Goal: Find specific page/section: Find specific page/section

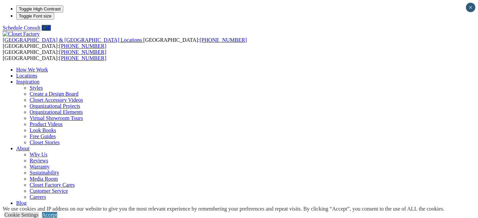
scroll to position [13, 0]
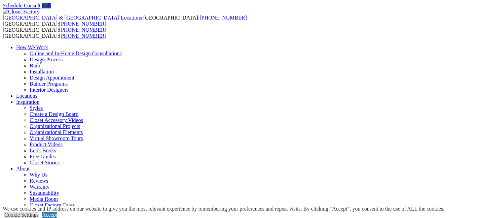
scroll to position [21, 0]
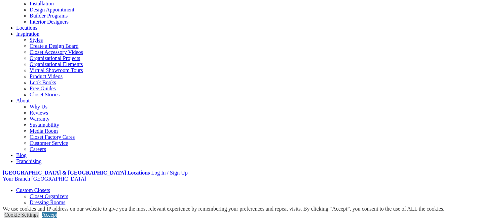
scroll to position [91, 0]
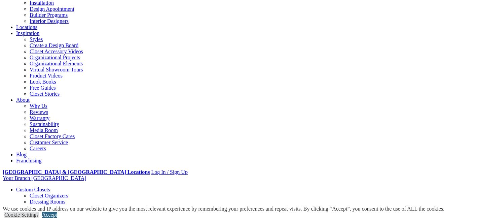
click at [57, 212] on link "Accept" at bounding box center [49, 215] width 15 height 6
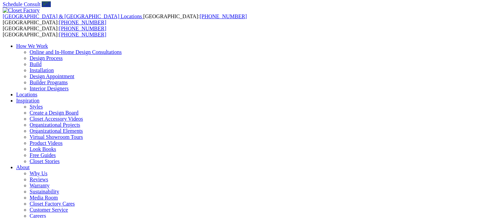
scroll to position [0, 0]
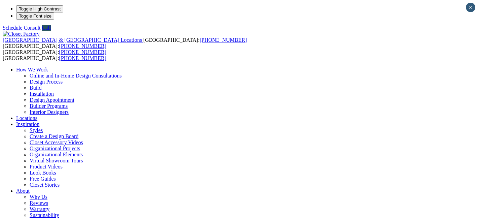
click at [48, 67] on link "How We Work" at bounding box center [32, 70] width 32 height 6
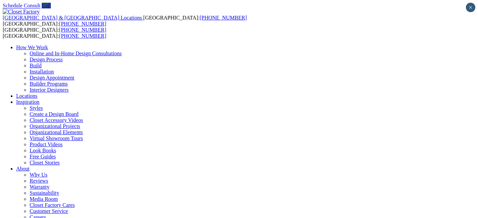
click at [37, 93] on link "Locations" at bounding box center [26, 96] width 21 height 6
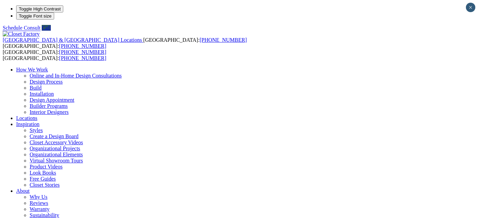
type input "*****"
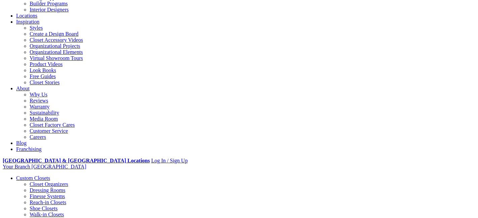
scroll to position [103, 0]
